Goal: Transaction & Acquisition: Book appointment/travel/reservation

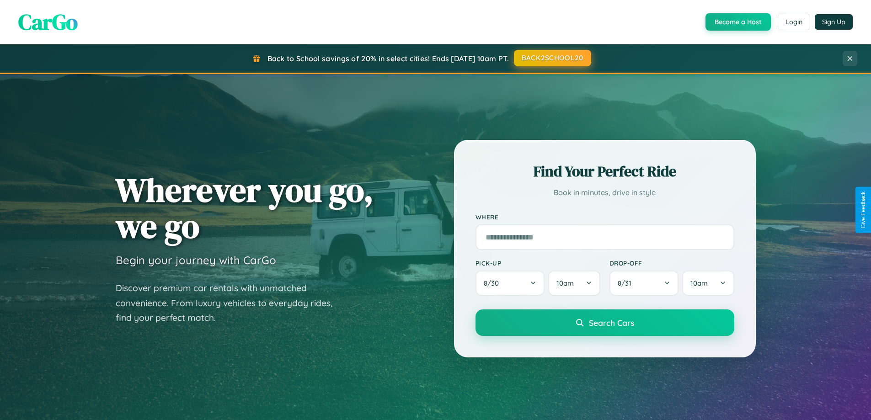
click at [552, 58] on button "BACK2SCHOOL20" at bounding box center [552, 58] width 77 height 16
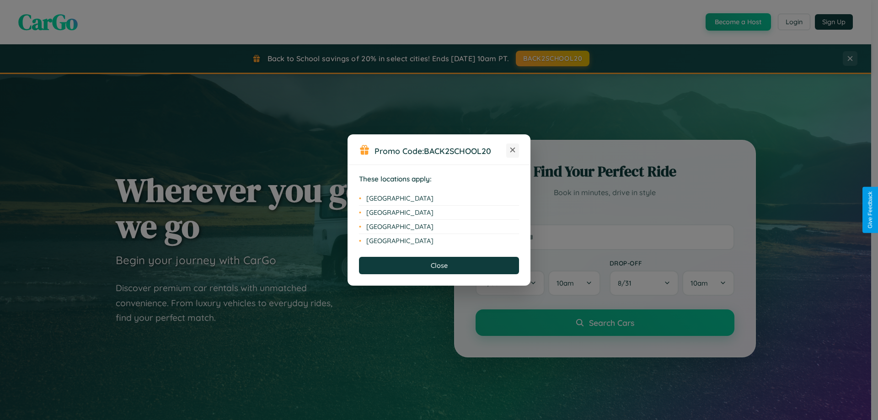
click at [513, 151] on icon at bounding box center [513, 150] width 5 height 5
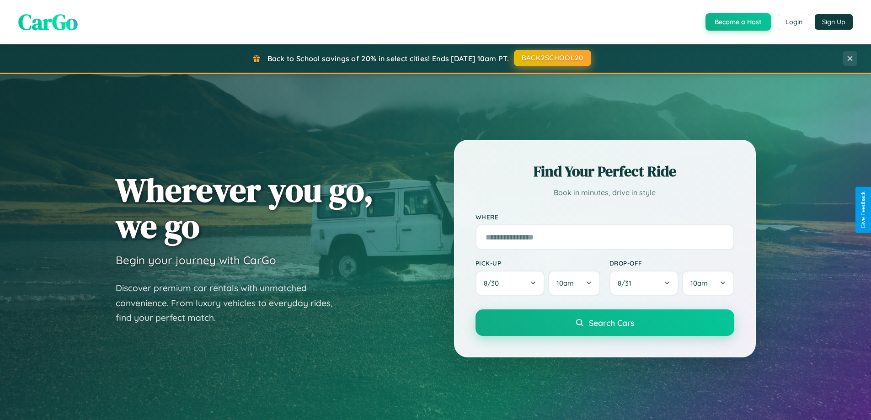
click at [552, 58] on button "BACK2SCHOOL20" at bounding box center [552, 58] width 77 height 16
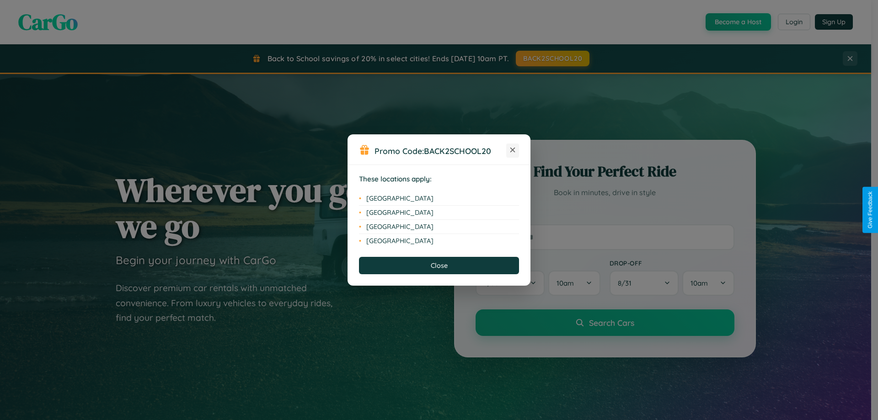
click at [513, 151] on icon at bounding box center [513, 150] width 5 height 5
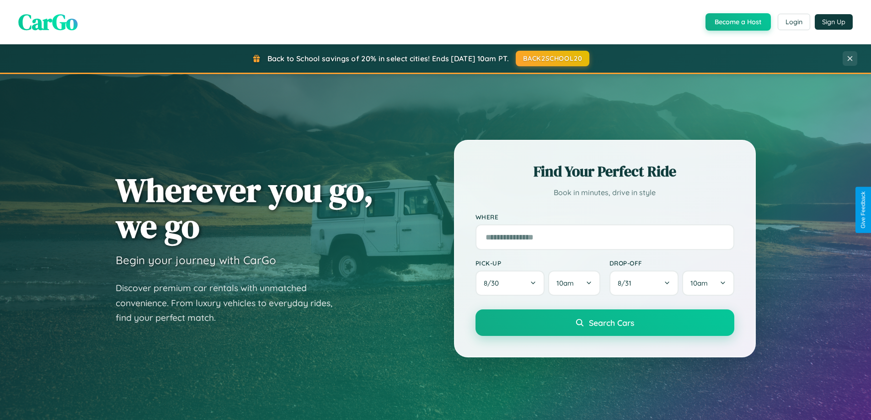
scroll to position [394, 0]
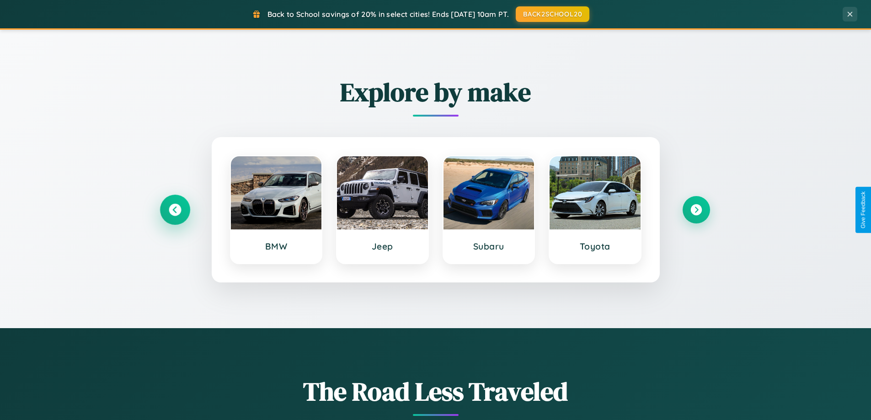
click at [175, 210] on icon at bounding box center [175, 210] width 12 height 12
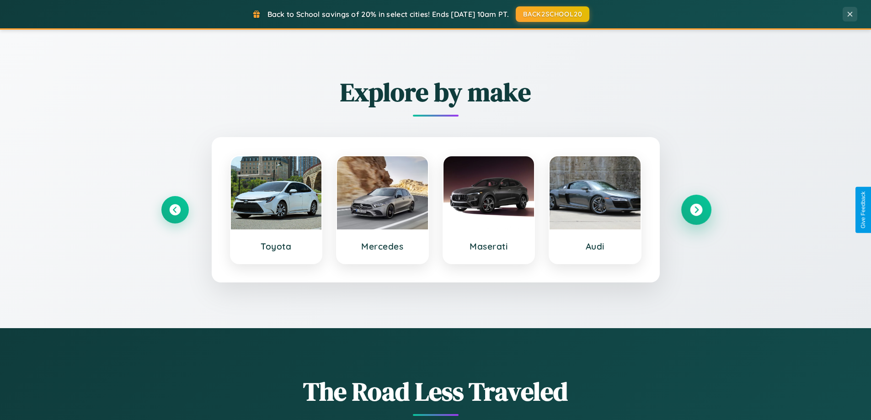
click at [696, 210] on icon at bounding box center [696, 210] width 12 height 12
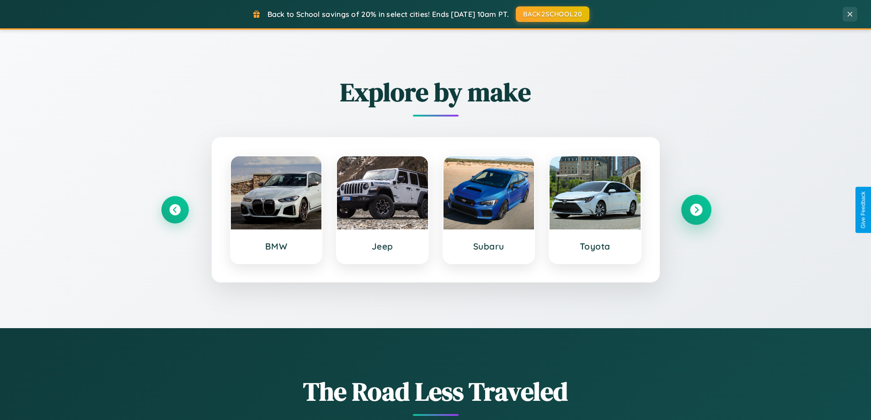
click at [696, 210] on icon at bounding box center [696, 210] width 12 height 12
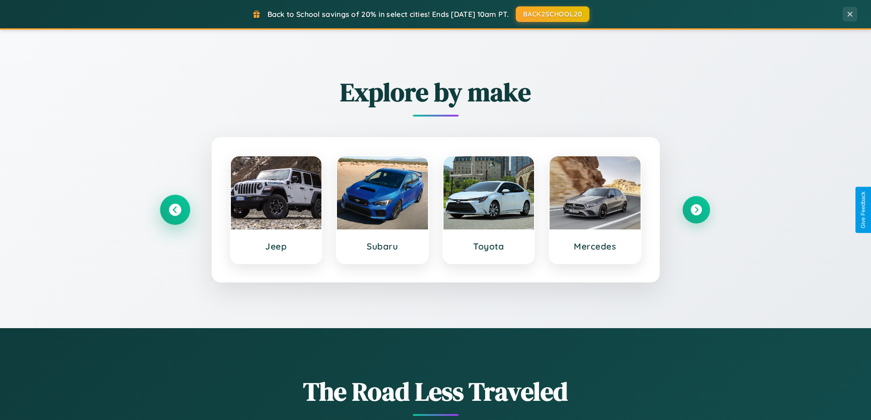
click at [175, 210] on icon at bounding box center [175, 210] width 12 height 12
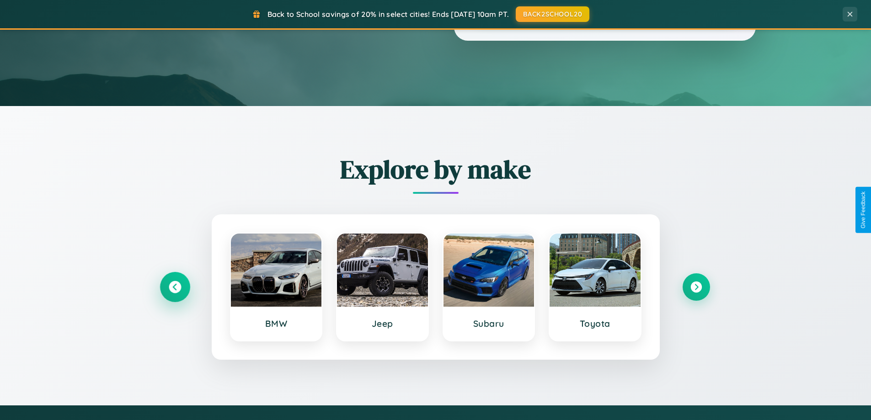
scroll to position [0, 0]
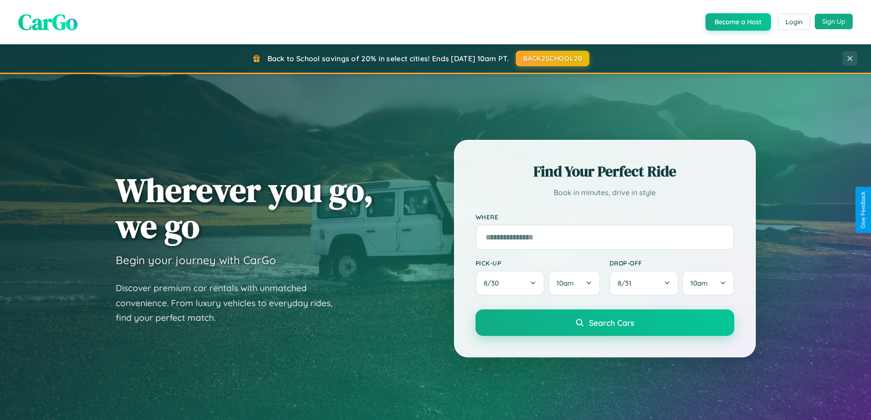
click at [834, 22] on button "Sign Up" at bounding box center [834, 22] width 38 height 16
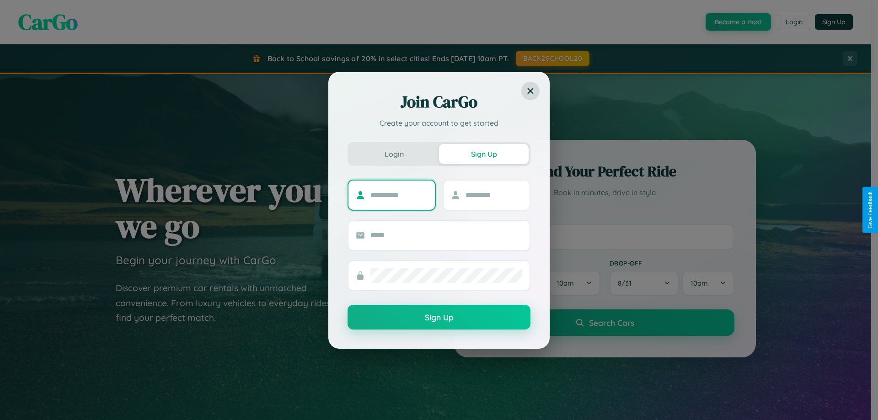
click at [399, 195] on input "text" at bounding box center [399, 195] width 57 height 15
type input "****"
click at [494, 195] on input "text" at bounding box center [494, 195] width 57 height 15
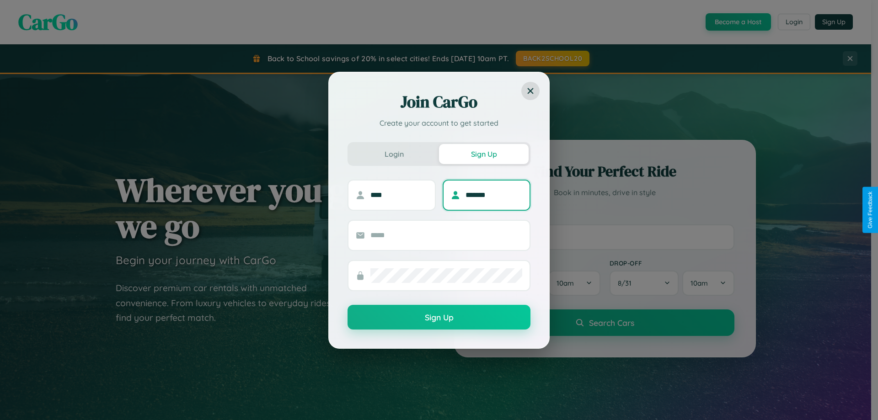
type input "*******"
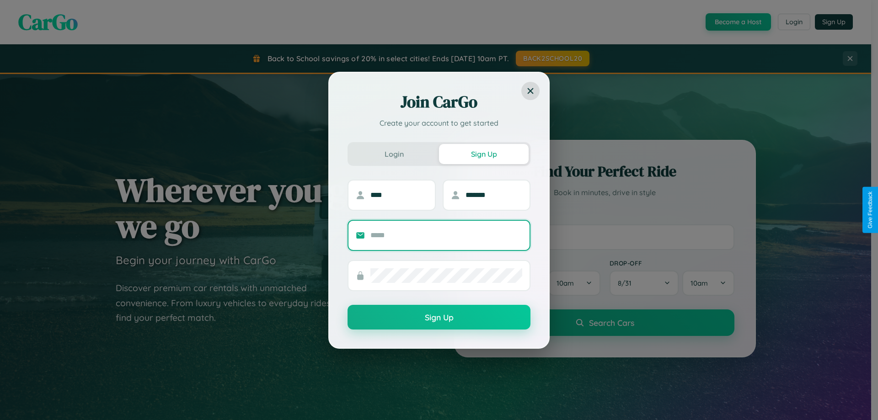
click at [446, 235] on input "text" at bounding box center [447, 235] width 152 height 15
type input "**********"
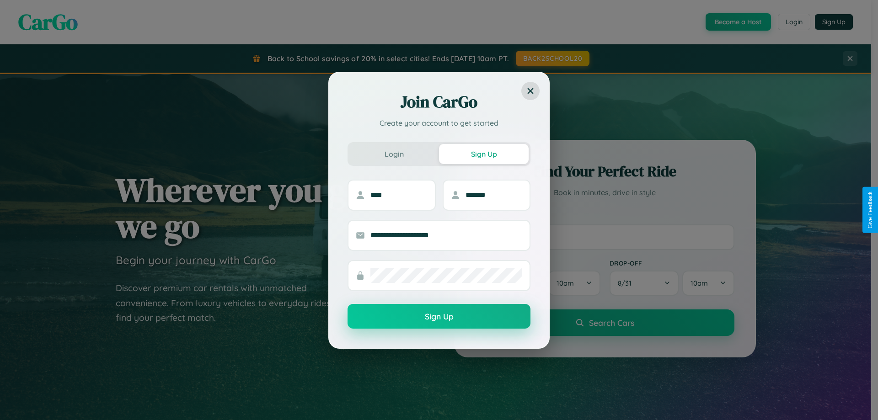
click at [439, 317] on button "Sign Up" at bounding box center [439, 316] width 183 height 25
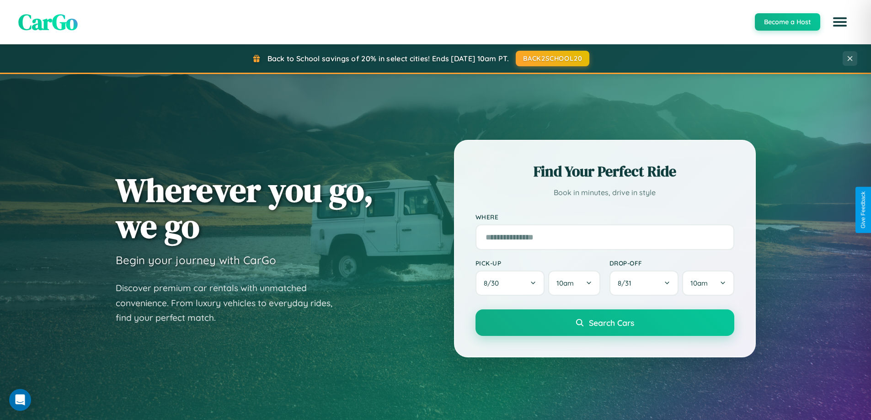
scroll to position [1470, 0]
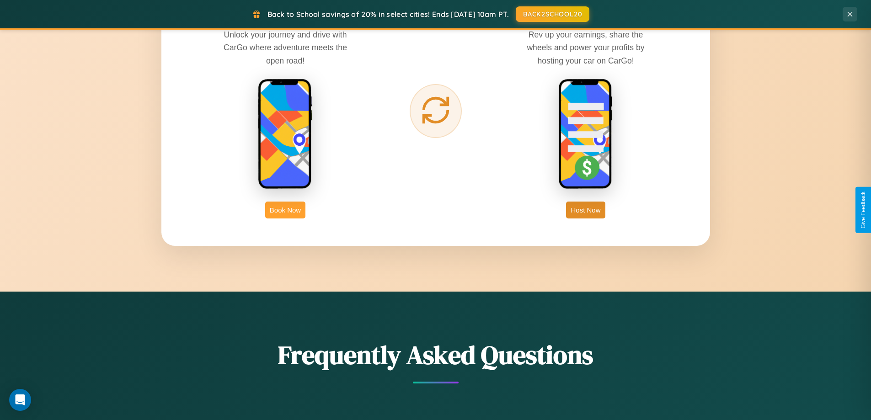
click at [285, 210] on button "Book Now" at bounding box center [285, 210] width 40 height 17
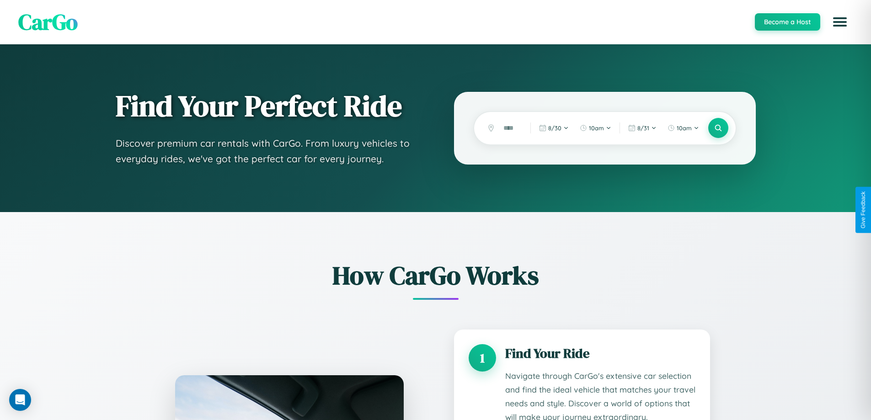
scroll to position [763, 0]
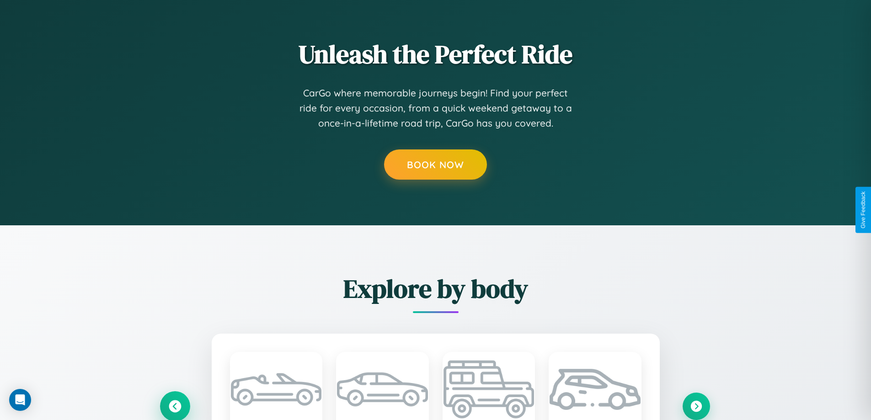
click at [175, 406] on icon at bounding box center [175, 406] width 12 height 12
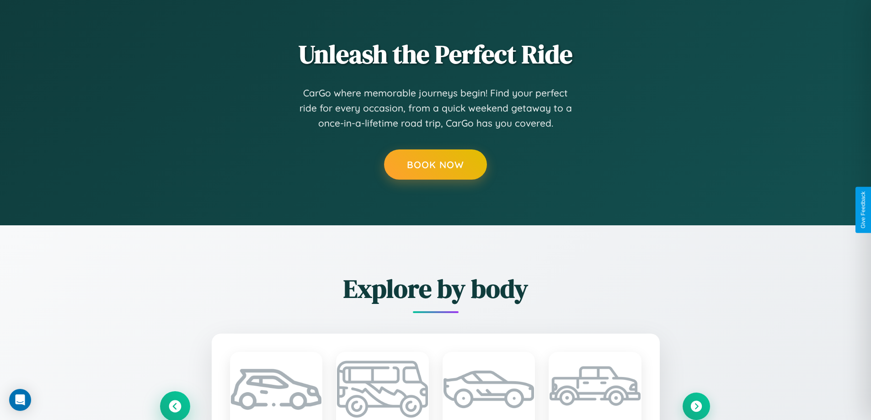
click at [175, 406] on icon at bounding box center [174, 406] width 15 height 15
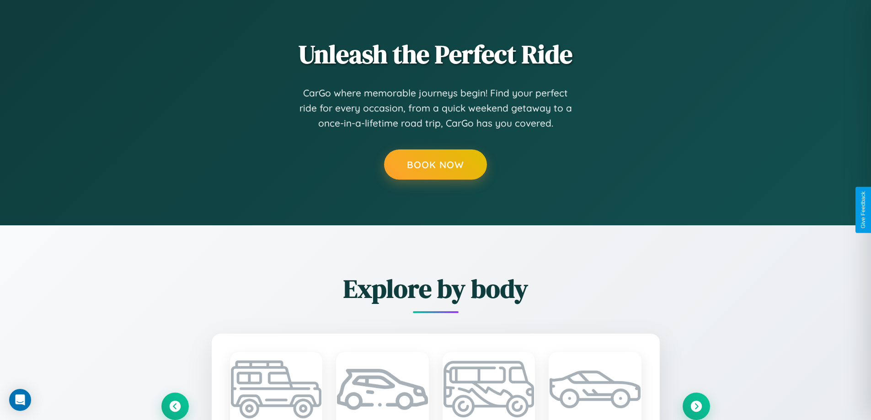
scroll to position [0, 0]
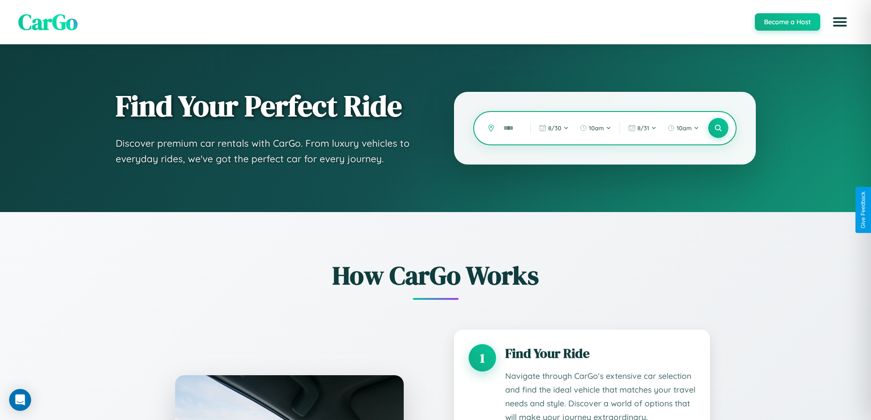
click at [511, 128] on input "text" at bounding box center [510, 128] width 22 height 16
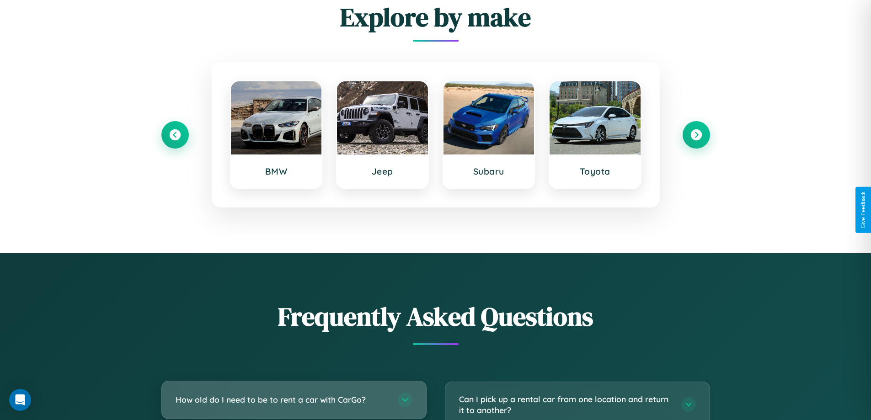
click at [294, 401] on h3 "How old do I need to be to rent a car with CarGo?" at bounding box center [282, 399] width 213 height 11
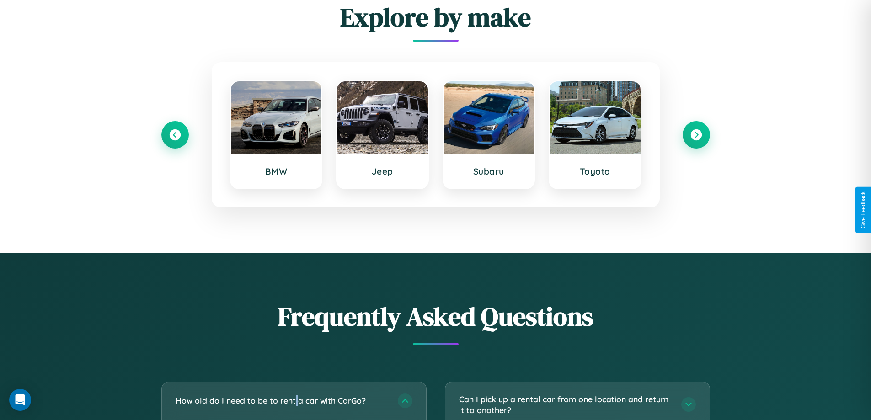
scroll to position [763, 0]
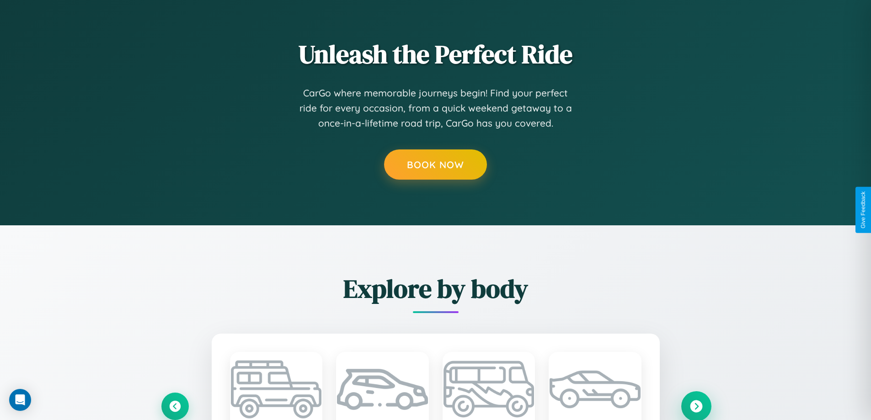
click at [696, 406] on icon at bounding box center [696, 406] width 12 height 12
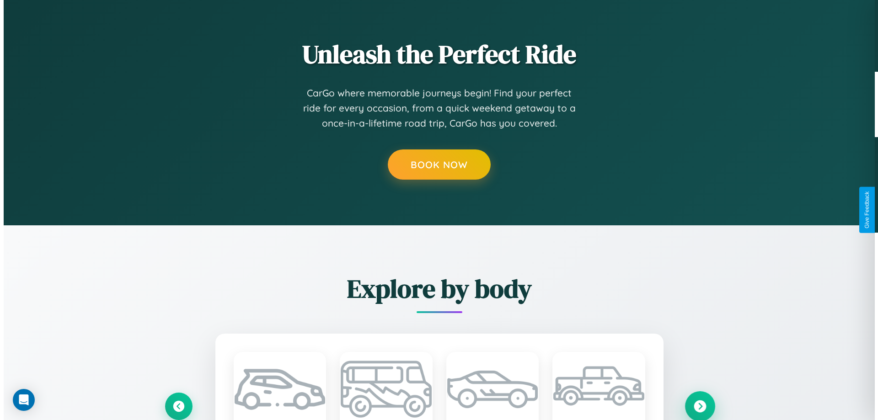
scroll to position [0, 0]
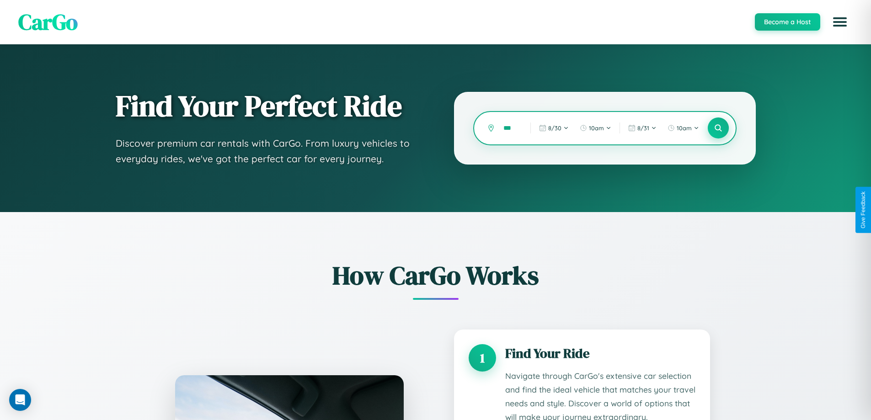
type input "***"
click at [718, 128] on icon at bounding box center [718, 128] width 9 height 9
